Goal: Find contact information: Find contact information

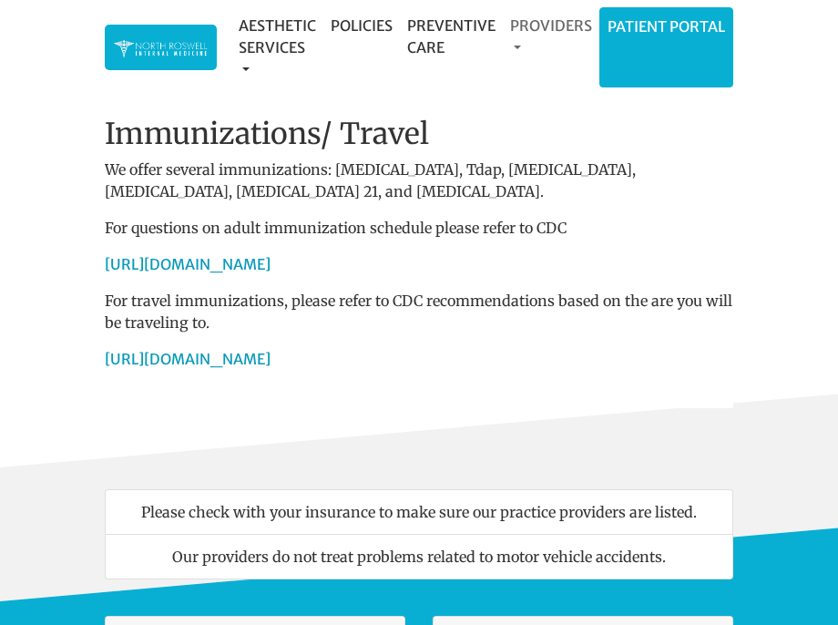
click at [517, 43] on link "Providers" at bounding box center [551, 36] width 97 height 58
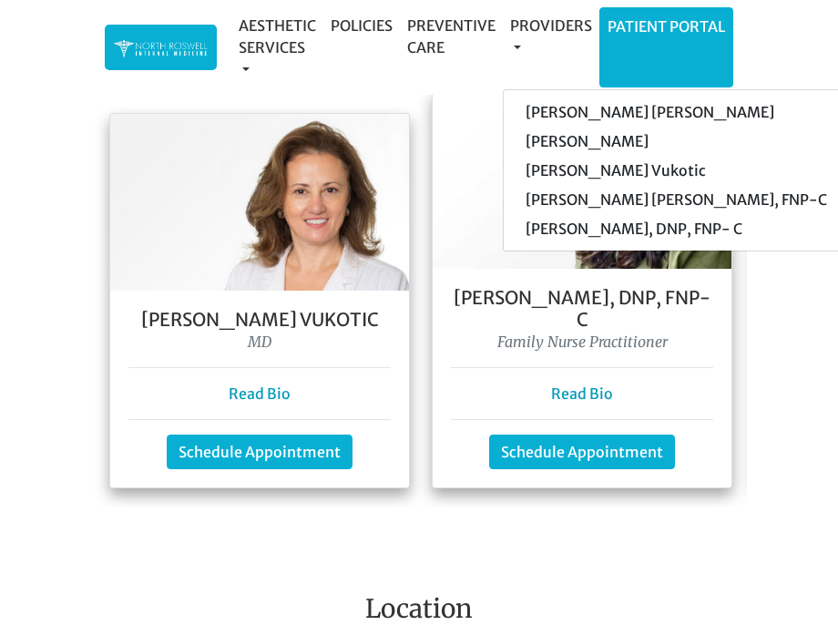
scroll to position [1731, 0]
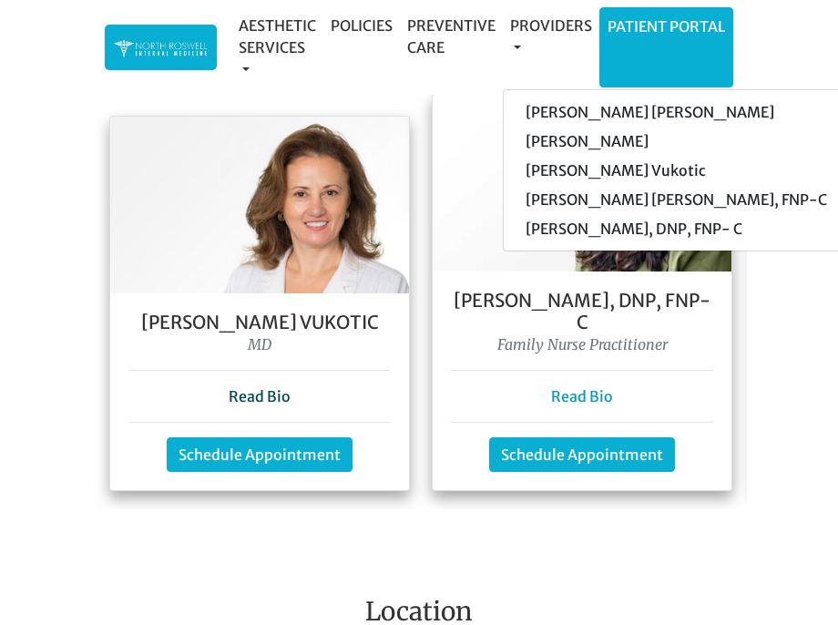
click at [270, 387] on link "Read Bio" at bounding box center [260, 396] width 62 height 18
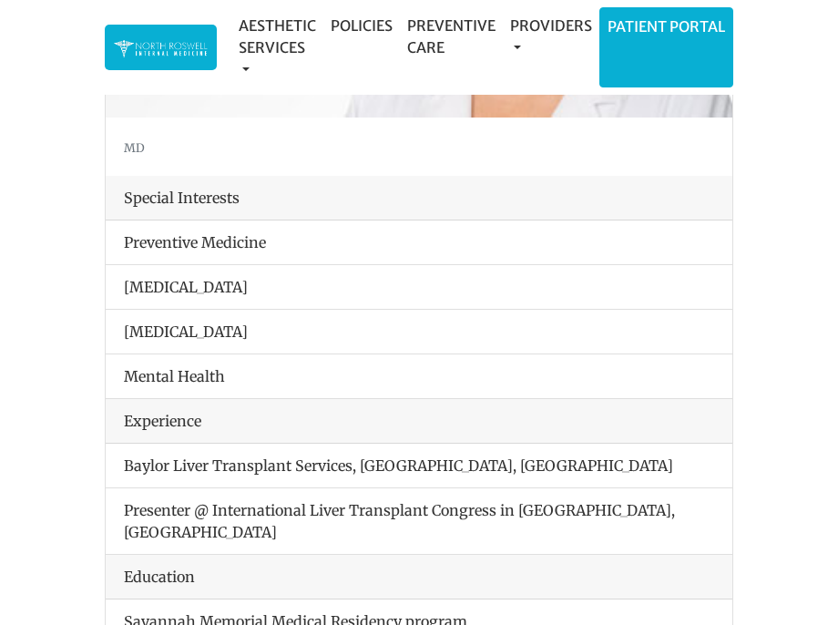
scroll to position [364, 0]
click at [230, 412] on div "Experience" at bounding box center [419, 420] width 627 height 45
click at [179, 414] on div "Experience" at bounding box center [419, 420] width 627 height 45
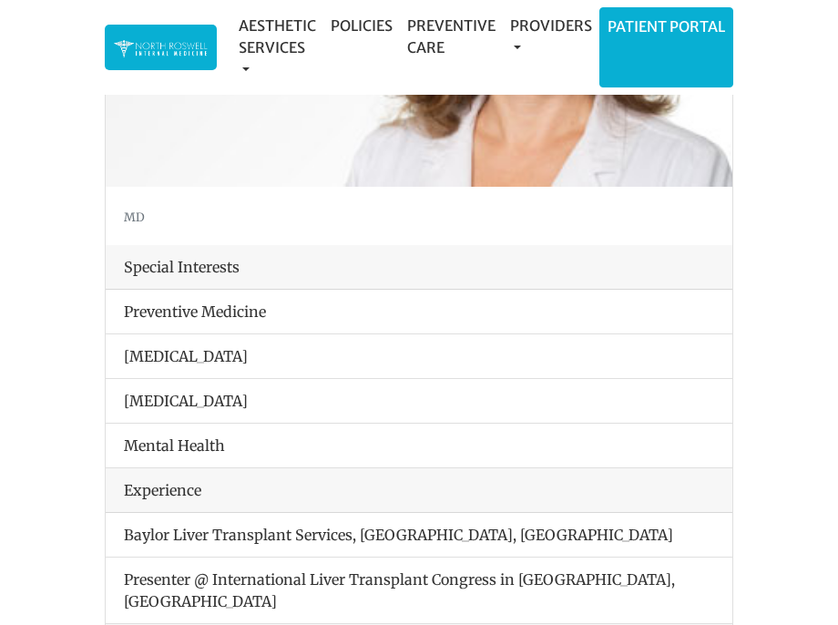
scroll to position [0, 0]
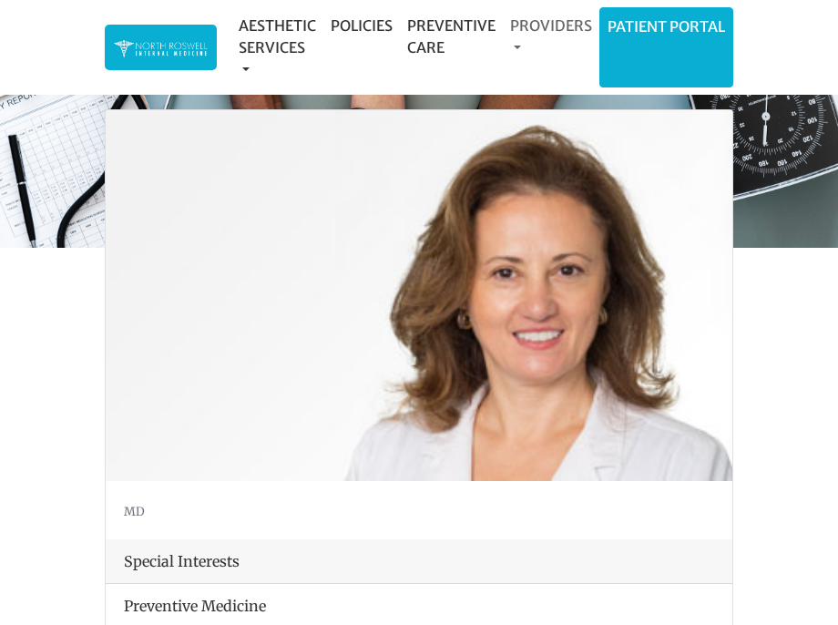
click at [516, 46] on link "Providers" at bounding box center [551, 36] width 97 height 58
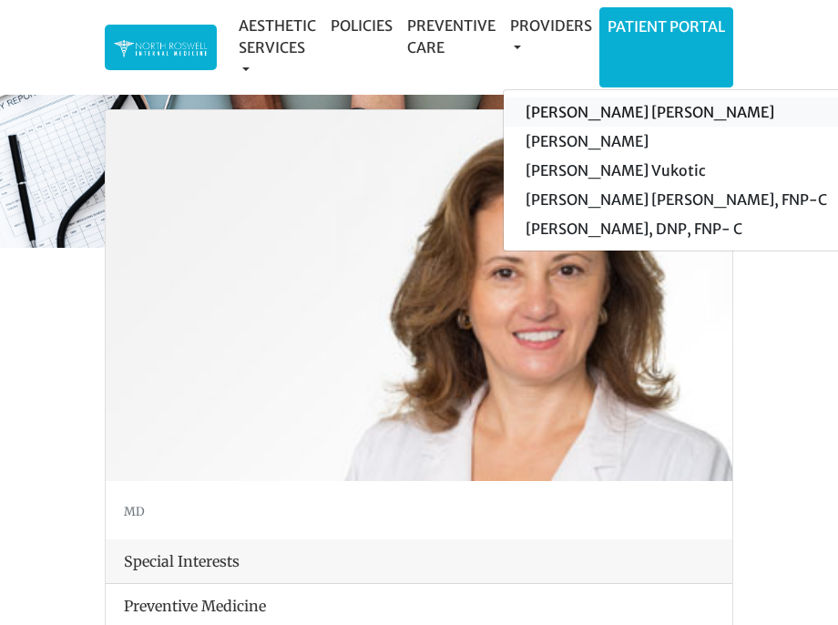
click at [549, 109] on link "[PERSON_NAME] [PERSON_NAME]" at bounding box center [676, 111] width 345 height 29
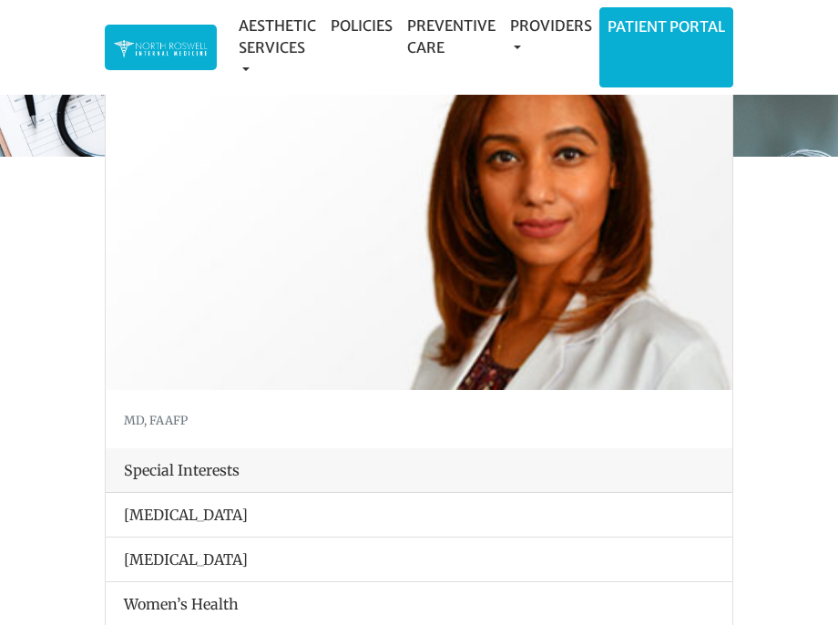
scroll to position [182, 0]
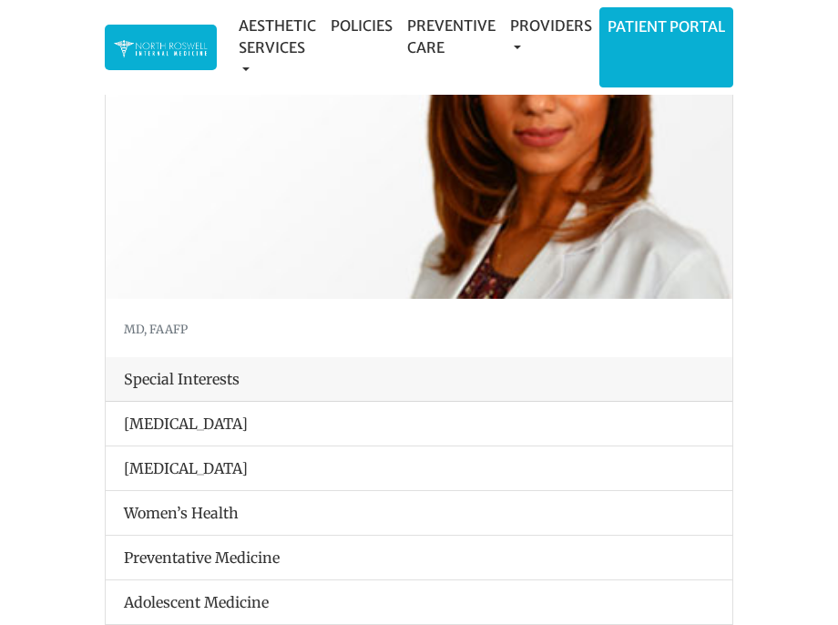
click at [199, 382] on div "Special Interests" at bounding box center [419, 379] width 627 height 45
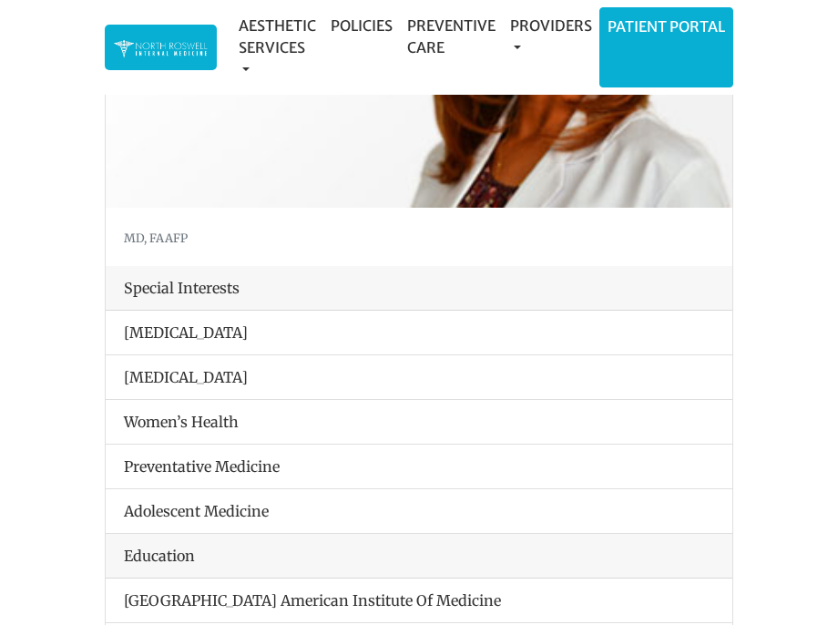
click at [265, 287] on div "Special Interests" at bounding box center [419, 288] width 627 height 45
click at [240, 284] on div "Special Interests" at bounding box center [419, 288] width 627 height 45
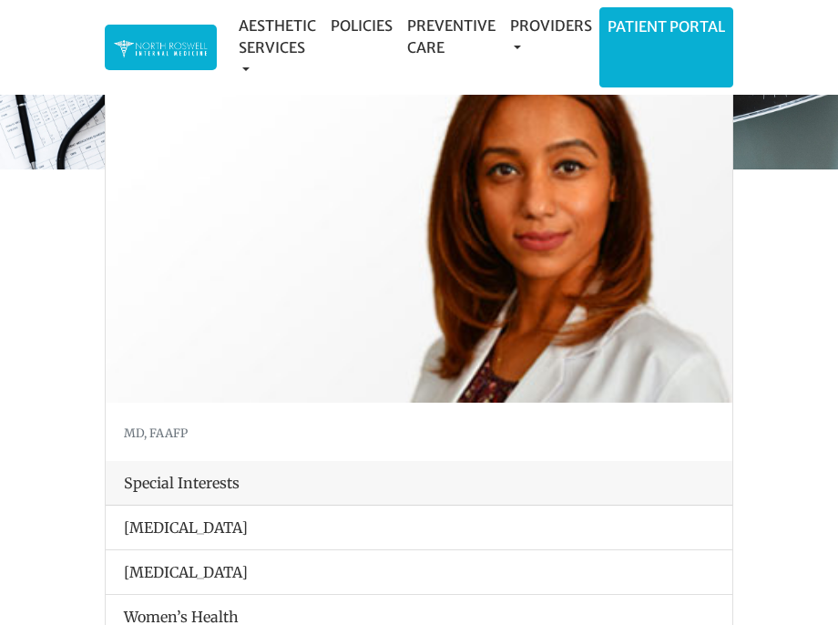
scroll to position [0, 0]
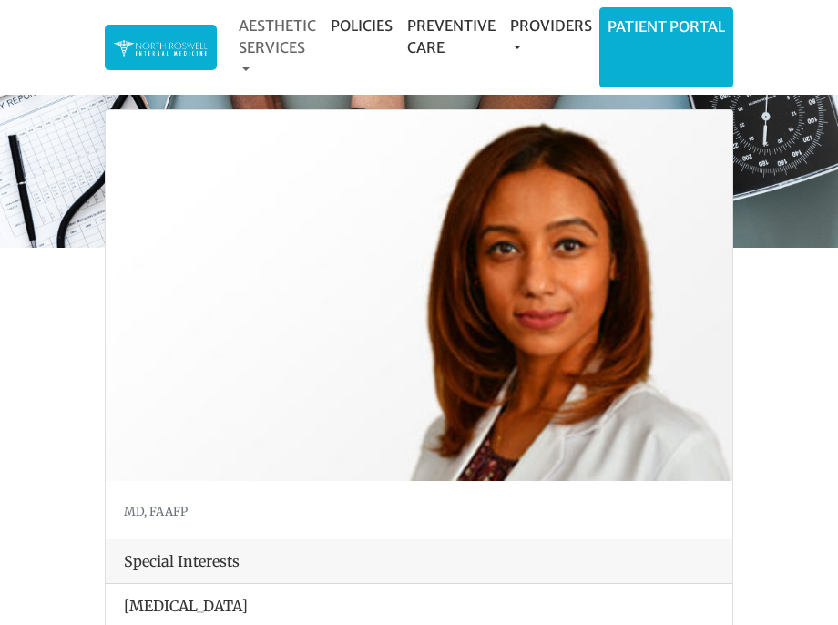
click at [290, 27] on link "Aesthetic Services" at bounding box center [277, 47] width 92 height 80
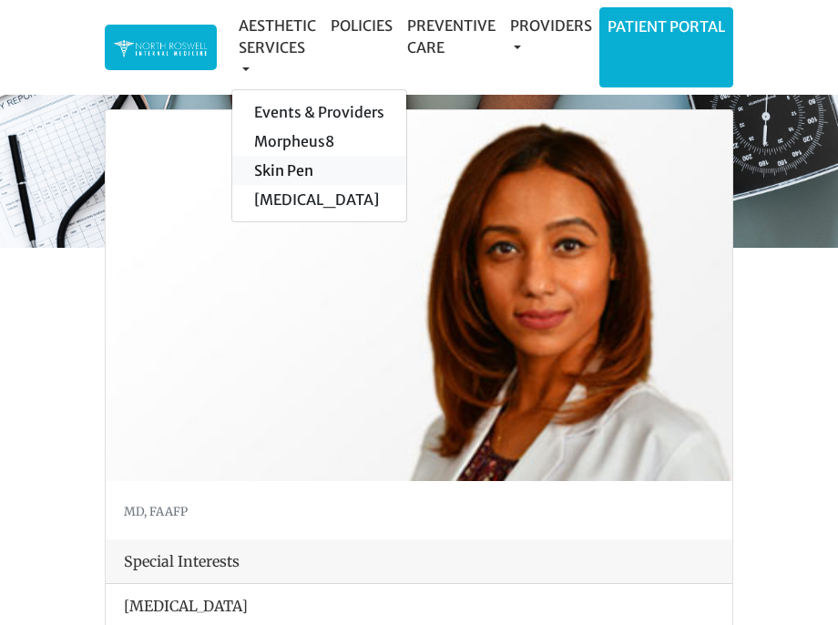
click at [273, 174] on link "Skin Pen" at bounding box center [319, 170] width 174 height 29
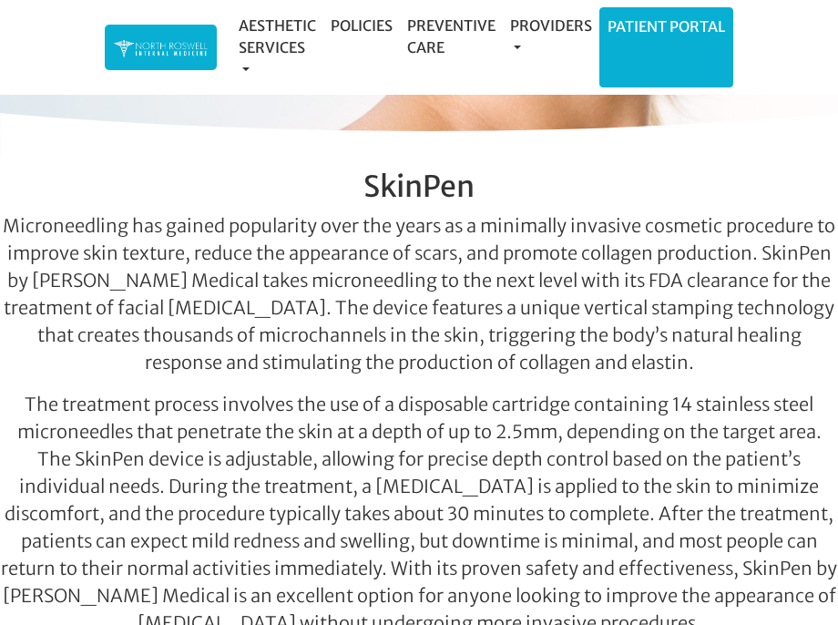
scroll to position [546, 0]
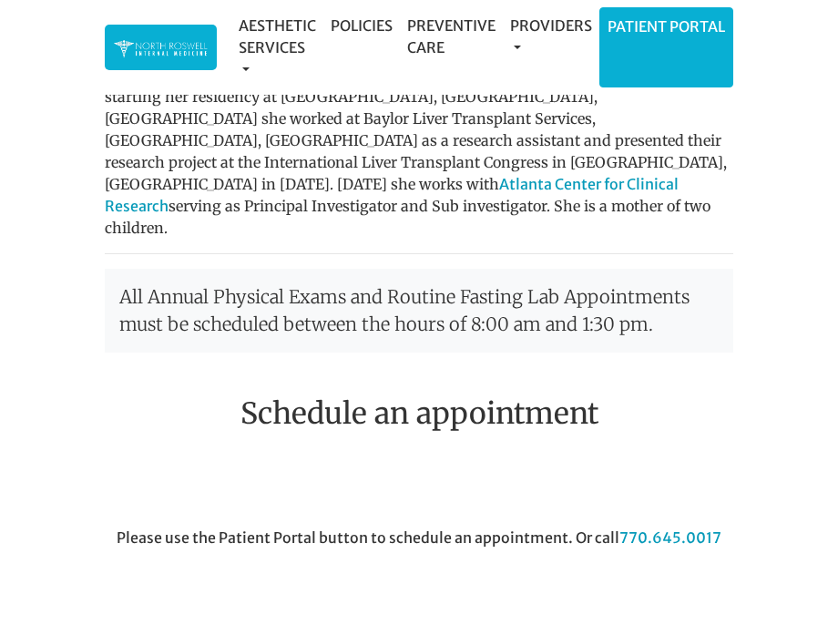
scroll to position [1275, 0]
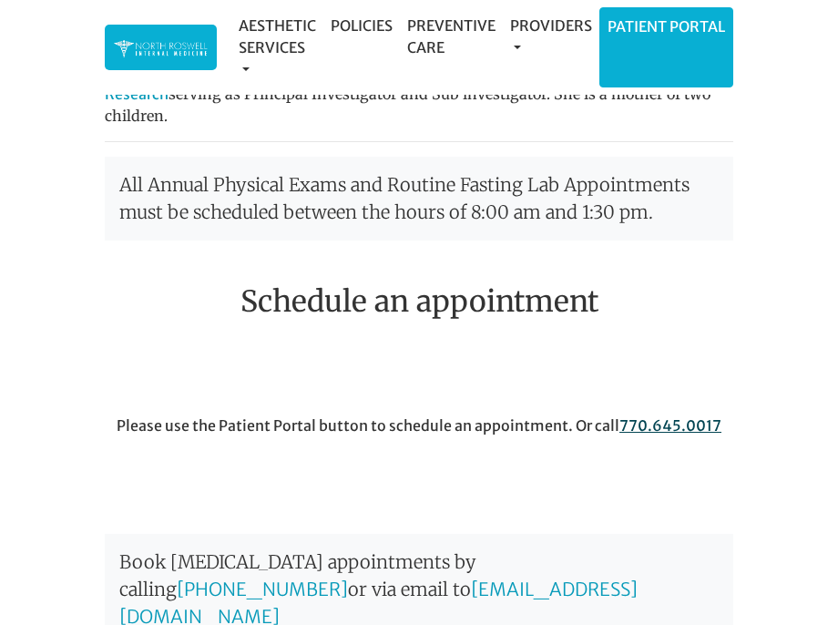
click at [641, 416] on link "770.645.0017" at bounding box center [670, 425] width 102 height 18
click at [522, 46] on link "Providers" at bounding box center [551, 36] width 97 height 58
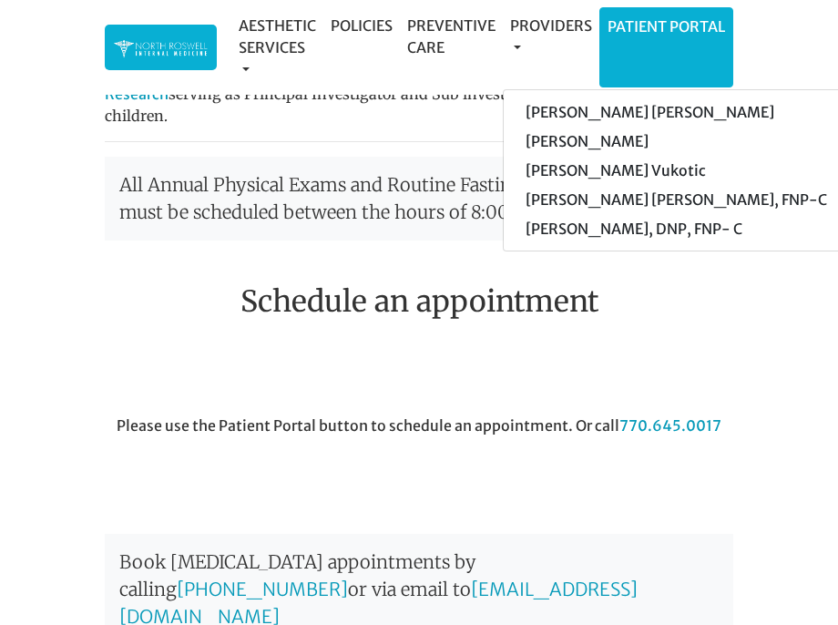
drag, startPoint x: 460, startPoint y: 356, endPoint x: 297, endPoint y: 190, distance: 232.5
click at [298, 191] on div "Dr. Goga Vukotic Dr. Goga Vukotic graduated from the Savannah Memorial Medical …" at bounding box center [419, 466] width 656 height 1411
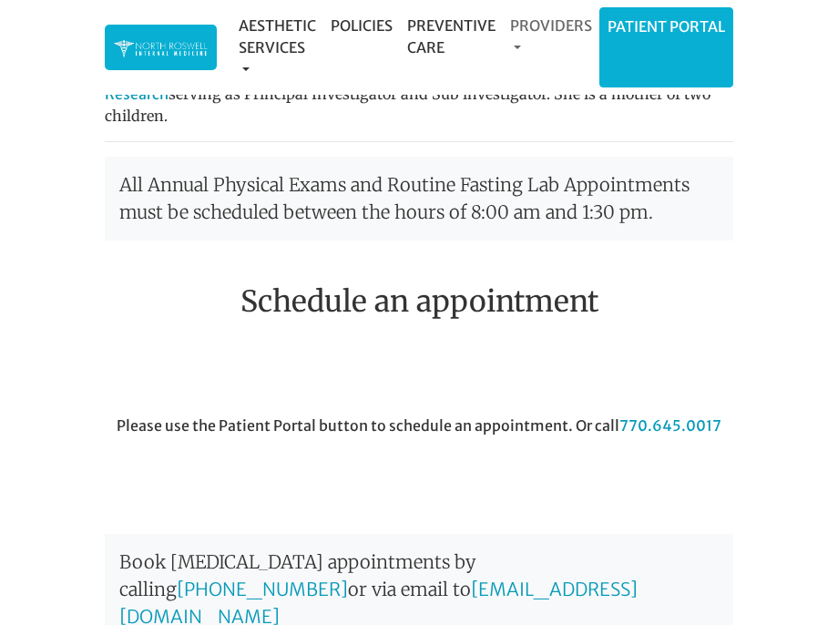
click at [518, 45] on link "Providers" at bounding box center [551, 36] width 97 height 58
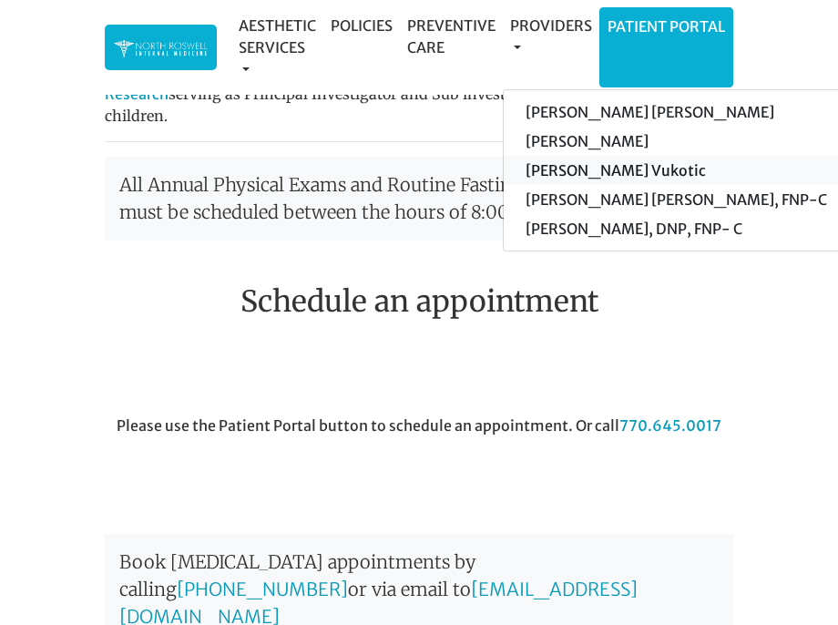
click at [557, 170] on link "[PERSON_NAME] Vukotic" at bounding box center [676, 170] width 345 height 29
